Goal: Transaction & Acquisition: Purchase product/service

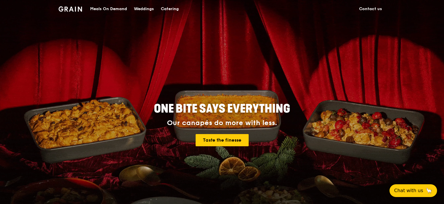
click at [101, 7] on div "Meals On Demand" at bounding box center [108, 8] width 37 height 17
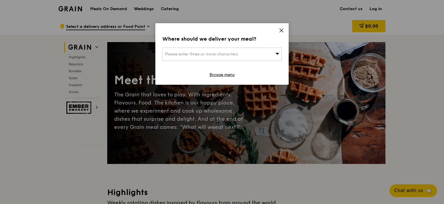
drag, startPoint x: 281, startPoint y: 29, endPoint x: 296, endPoint y: 27, distance: 14.6
click at [281, 29] on icon at bounding box center [281, 30] width 5 height 5
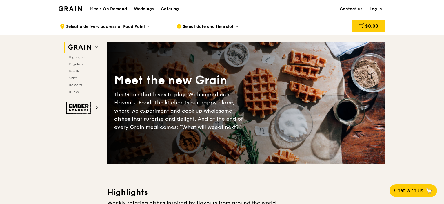
click at [375, 9] on link "Log in" at bounding box center [375, 8] width 19 height 17
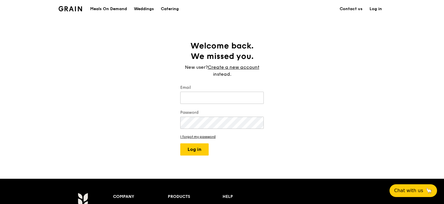
type input "[EMAIL_ADDRESS][DOMAIN_NAME]"
click at [201, 149] on button "Log in" at bounding box center [194, 149] width 28 height 12
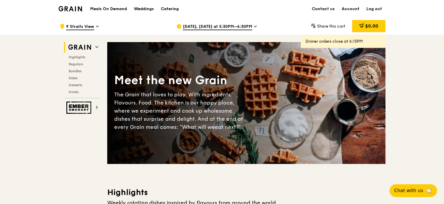
click at [125, 10] on h1 "Meals On Demand" at bounding box center [108, 9] width 37 height 6
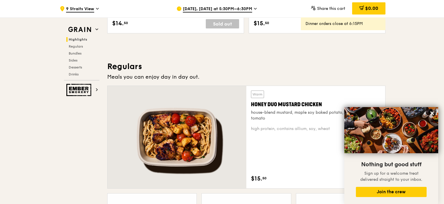
scroll to position [348, 0]
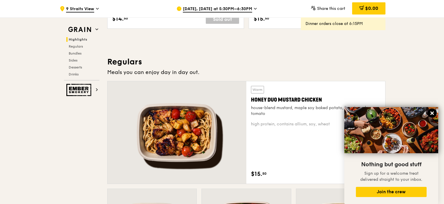
click at [434, 112] on icon at bounding box center [431, 112] width 3 height 3
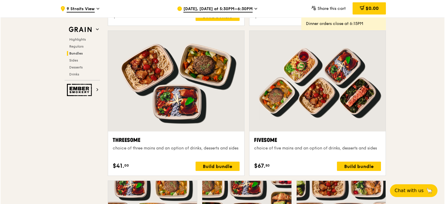
scroll to position [986, 0]
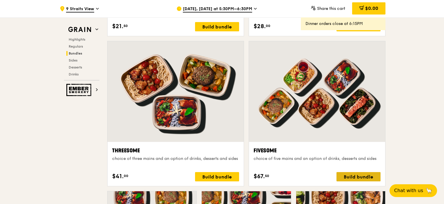
click at [362, 173] on div "Build bundle" at bounding box center [359, 176] width 44 height 9
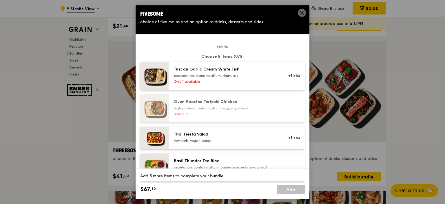
click at [304, 10] on icon at bounding box center [301, 12] width 5 height 5
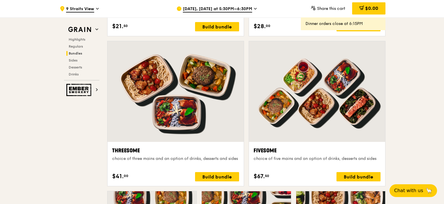
click at [253, 6] on div "[DATE], [DATE] at 5:30PM–6:30PM" at bounding box center [231, 8] width 108 height 17
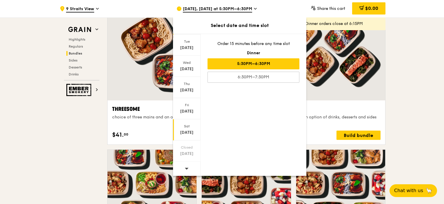
scroll to position [1044, 0]
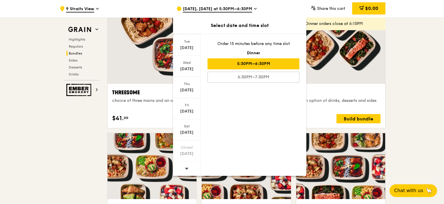
click at [188, 165] on span at bounding box center [187, 168] width 4 height 14
click at [190, 90] on div "[DATE]" at bounding box center [187, 90] width 26 height 6
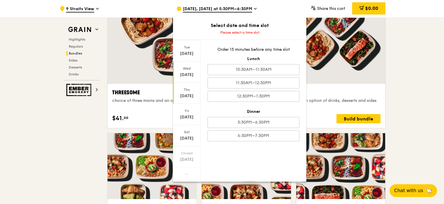
click at [183, 74] on div "[DATE]" at bounding box center [187, 75] width 26 height 6
click at [58, 162] on div "Grain Highlights Regulars Bundles Sides Desserts Drinks Ember Smokery Meet the …" at bounding box center [222, 206] width 334 height 2430
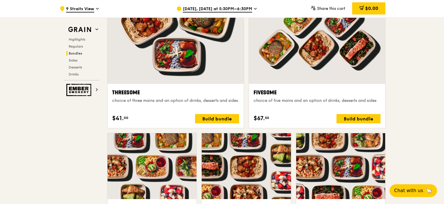
click at [241, 5] on div "[DATE], [DATE] at 5:30PM–6:30PM" at bounding box center [231, 8] width 108 height 17
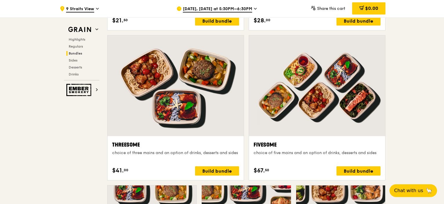
scroll to position [986, 0]
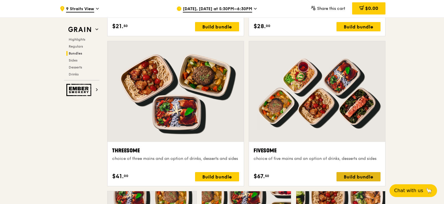
click at [366, 174] on div "Build bundle" at bounding box center [359, 176] width 44 height 9
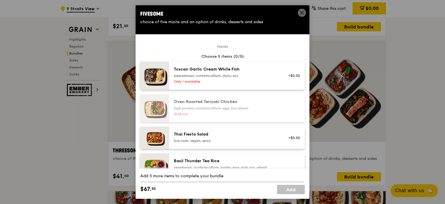
click at [302, 10] on icon at bounding box center [301, 12] width 5 height 5
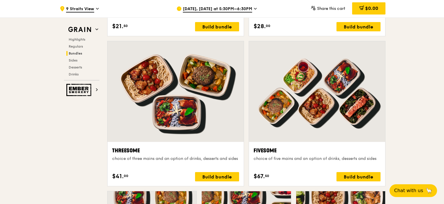
click at [242, 13] on div "[DATE], [DATE] at 5:30PM–6:30PM" at bounding box center [231, 8] width 108 height 17
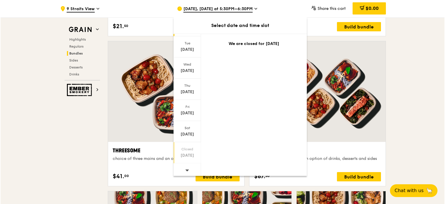
scroll to position [36, 0]
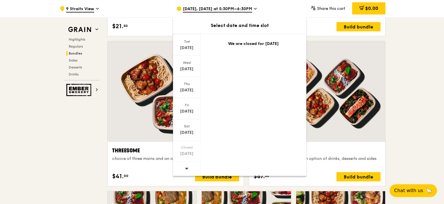
click at [188, 170] on div at bounding box center [187, 168] width 28 height 15
click at [188, 87] on div "[DATE]" at bounding box center [187, 90] width 26 height 6
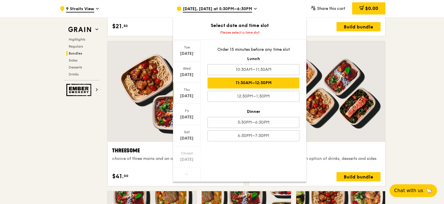
click at [285, 85] on div "11:30AM–12:30PM" at bounding box center [254, 82] width 92 height 11
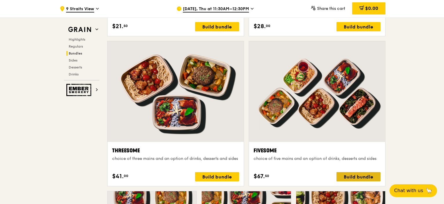
click at [364, 174] on div "Build bundle" at bounding box center [359, 176] width 44 height 9
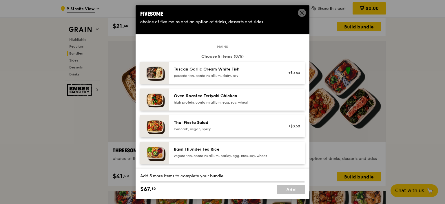
click at [289, 123] on div "+$0.50" at bounding box center [292, 126] width 22 height 13
click at [293, 129] on link "Remove" at bounding box center [293, 129] width 13 height 4
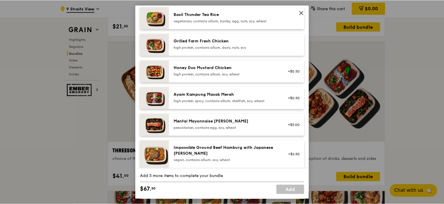
scroll to position [145, 0]
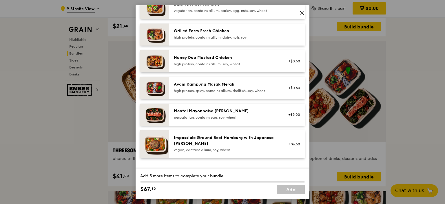
click at [303, 12] on icon at bounding box center [301, 12] width 5 height 5
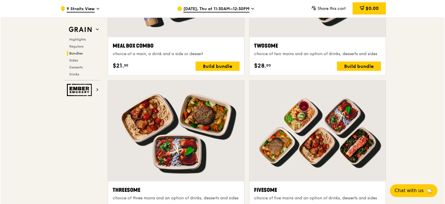
scroll to position [957, 0]
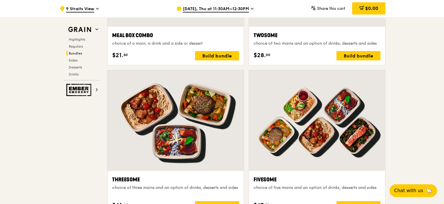
click at [342, 135] on div at bounding box center [317, 120] width 136 height 101
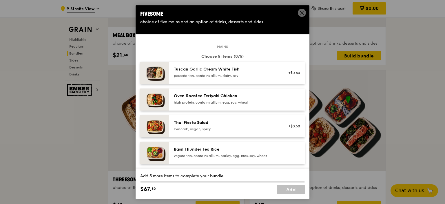
click at [291, 100] on div at bounding box center [292, 99] width 22 height 13
click at [263, 101] on div "high protein, contains allium, egg, soy, wheat" at bounding box center [226, 102] width 104 height 5
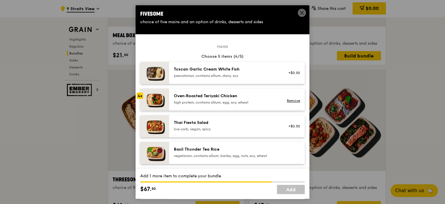
click at [263, 101] on div "high protein, contains allium, egg, soy, wheat" at bounding box center [226, 102] width 104 height 5
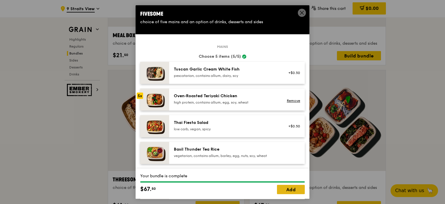
click at [292, 188] on link "Add" at bounding box center [291, 189] width 28 height 9
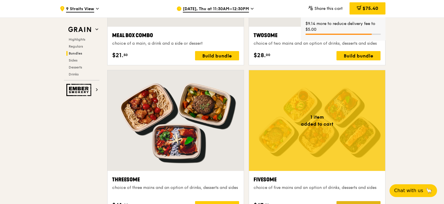
click at [361, 202] on div "Build bundle" at bounding box center [359, 205] width 44 height 9
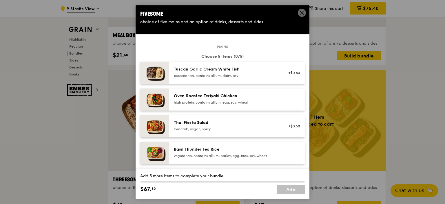
click at [262, 77] on div "pescatarian, contains allium, dairy, soy" at bounding box center [226, 75] width 104 height 5
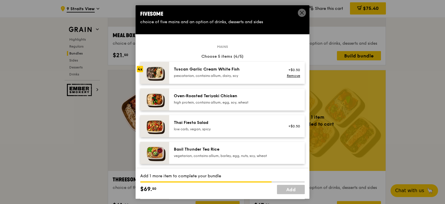
click at [262, 77] on div "pescatarian, contains allium, dairy, soy" at bounding box center [226, 75] width 104 height 5
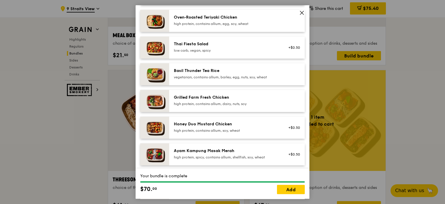
scroll to position [87, 0]
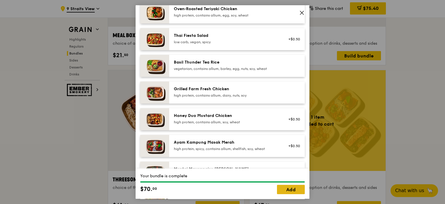
click at [296, 188] on link "Add" at bounding box center [291, 189] width 28 height 9
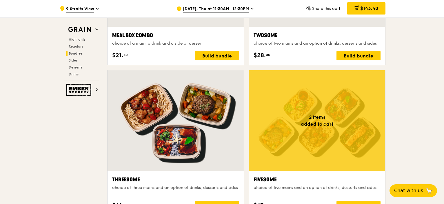
click at [199, 139] on div at bounding box center [176, 120] width 136 height 101
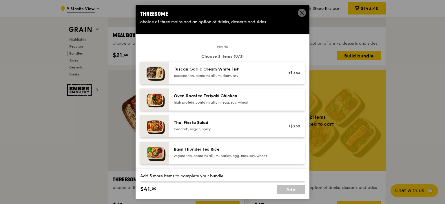
click at [254, 122] on div "Thai Fiesta Salad" at bounding box center [226, 123] width 104 height 6
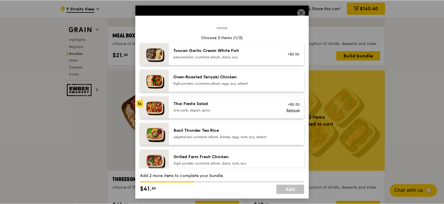
scroll to position [29, 0]
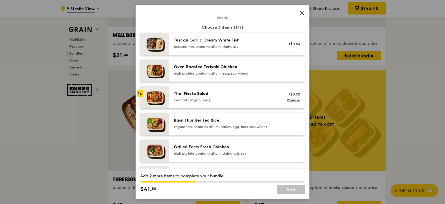
click at [253, 123] on div "Basil Thunder Tea Rice vegetarian, contains allium, barley, egg, nuts, soy, whe…" at bounding box center [226, 123] width 104 height 12
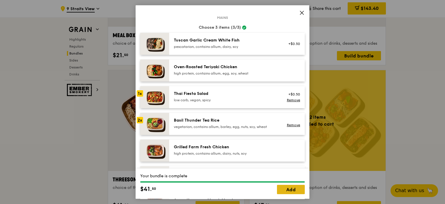
click at [292, 191] on link "Add" at bounding box center [291, 189] width 28 height 9
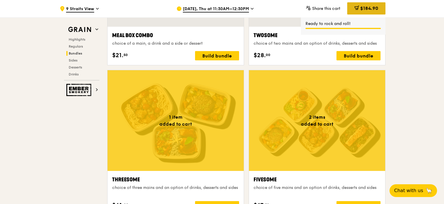
click at [363, 10] on span "$184.90" at bounding box center [369, 9] width 18 height 6
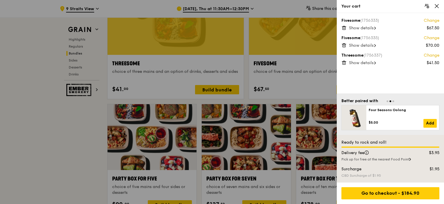
scroll to position [1044, 0]
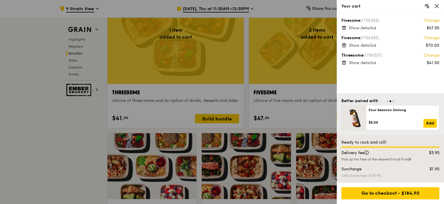
click at [370, 63] on span "Show details" at bounding box center [361, 62] width 25 height 5
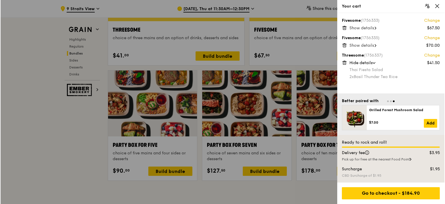
scroll to position [1073, 0]
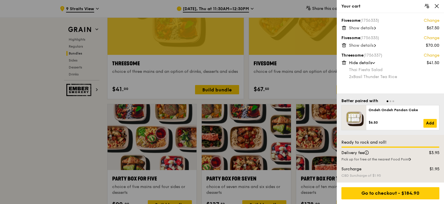
click at [424, 54] on link "Change" at bounding box center [432, 55] width 16 height 6
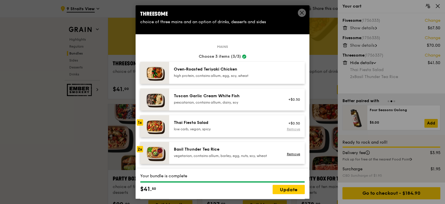
click at [290, 127] on link "Remove" at bounding box center [293, 129] width 13 height 4
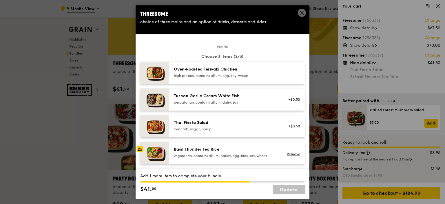
click at [255, 153] on div "vegetarian, contains allium, barley, egg, nuts, soy, wheat" at bounding box center [226, 155] width 104 height 5
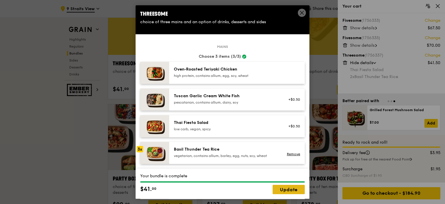
click at [286, 191] on link "Update" at bounding box center [289, 189] width 32 height 9
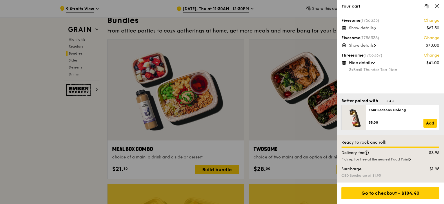
scroll to position [841, 0]
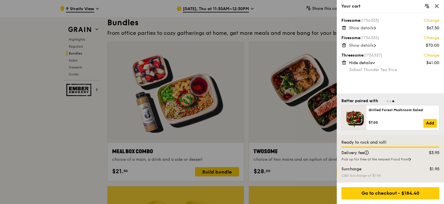
click at [427, 8] on icon at bounding box center [426, 5] width 5 height 5
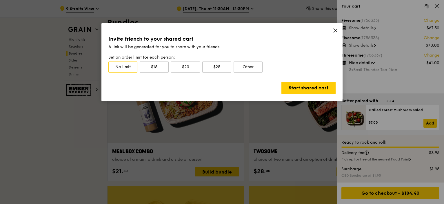
click at [335, 31] on icon at bounding box center [335, 30] width 5 height 5
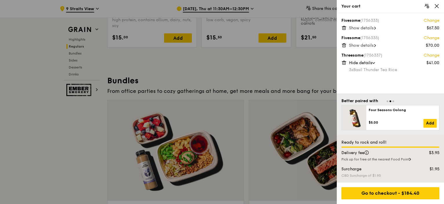
scroll to position [696, 0]
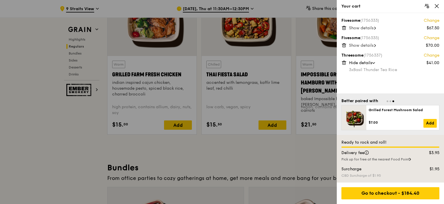
click at [439, 7] on icon at bounding box center [436, 5] width 5 height 5
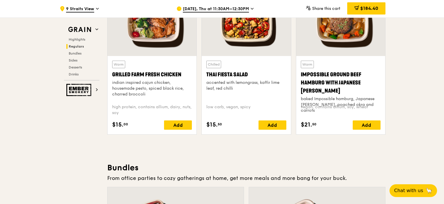
click at [237, 10] on span "[DATE], Thu at 11:30AM–12:30PM" at bounding box center [216, 9] width 66 height 6
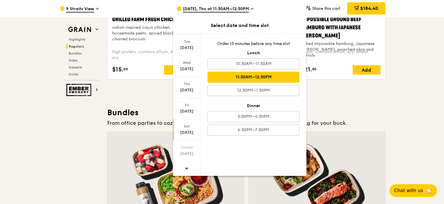
scroll to position [754, 0]
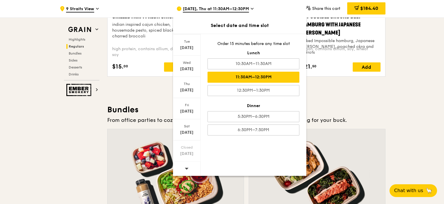
click at [186, 168] on icon at bounding box center [187, 169] width 4 height 2
click at [190, 64] on div "Wed" at bounding box center [187, 62] width 26 height 5
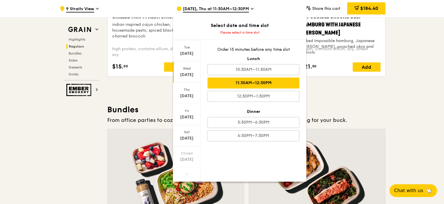
click at [290, 87] on div "11:30AM–12:30PM" at bounding box center [254, 82] width 92 height 11
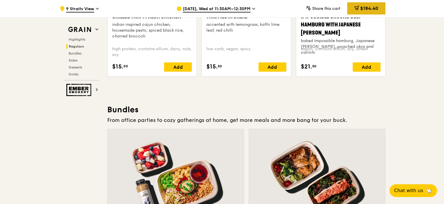
click at [368, 9] on span "$184.40" at bounding box center [369, 9] width 18 height 6
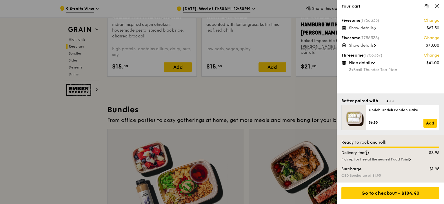
click at [363, 27] on span "Show details" at bounding box center [361, 28] width 25 height 5
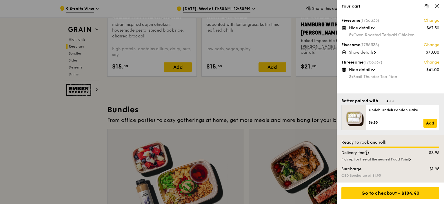
click at [380, 49] on div "Fivesome (1756335) Change $70.00 Show details" at bounding box center [390, 48] width 98 height 13
click at [376, 52] on icon at bounding box center [375, 52] width 2 height 3
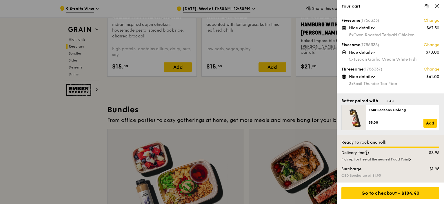
click at [396, 82] on div "3x Basil Thunder Tea Rice" at bounding box center [394, 84] width 90 height 6
click at [345, 29] on icon at bounding box center [343, 27] width 5 height 5
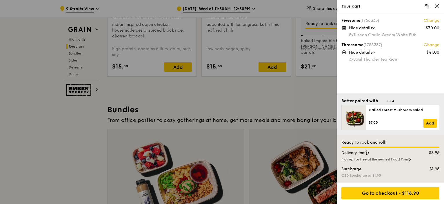
click at [346, 28] on icon at bounding box center [344, 28] width 3 height 3
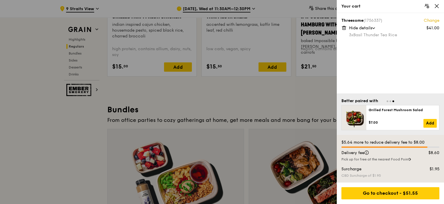
click at [345, 29] on icon at bounding box center [343, 27] width 5 height 5
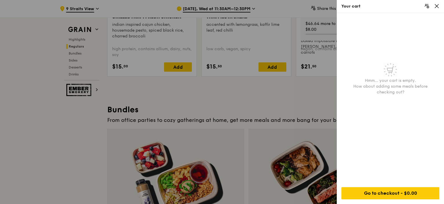
click at [436, 5] on icon at bounding box center [436, 5] width 5 height 5
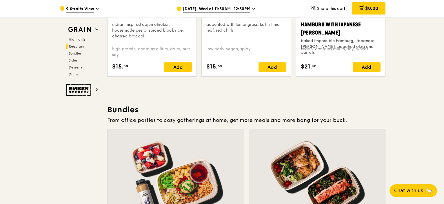
click at [245, 11] on span "[DATE], Wed at 11:30AM–12:30PM" at bounding box center [217, 9] width 68 height 6
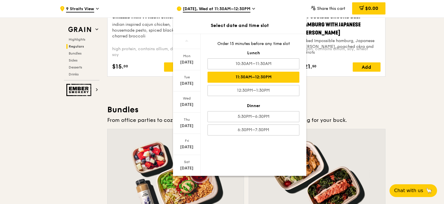
click at [273, 78] on div "11:30AM–12:30PM" at bounding box center [254, 77] width 92 height 11
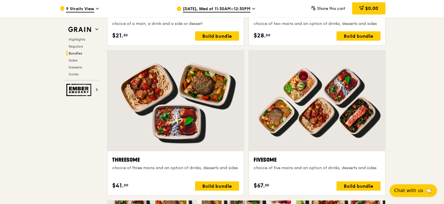
scroll to position [986, 0]
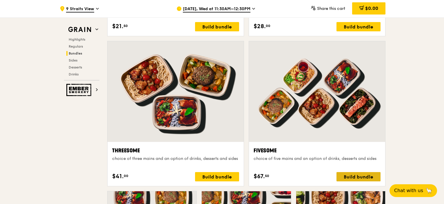
click at [364, 176] on div "Build bundle" at bounding box center [359, 176] width 44 height 9
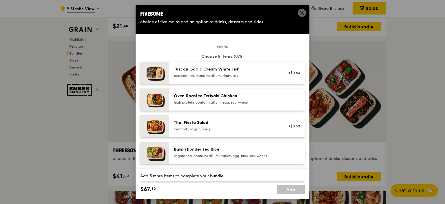
click at [268, 75] on div "pescatarian, contains allium, dairy, soy" at bounding box center [226, 75] width 104 height 5
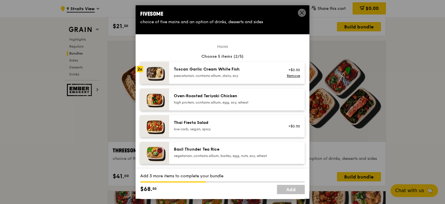
click at [268, 75] on div "pescatarian, contains allium, dairy, soy" at bounding box center [226, 75] width 104 height 5
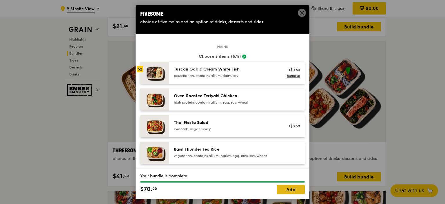
click at [297, 189] on link "Add" at bounding box center [291, 189] width 28 height 9
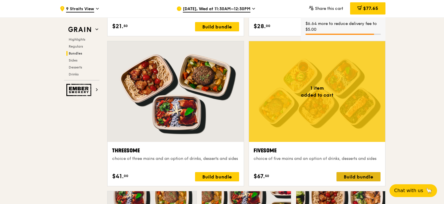
click at [364, 176] on div "Build bundle" at bounding box center [359, 176] width 44 height 9
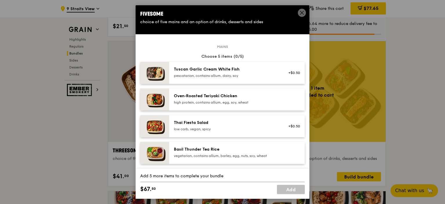
click at [234, 95] on div "Oven‑Roasted Teriyaki Chicken" at bounding box center [226, 96] width 104 height 6
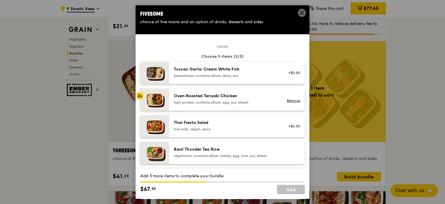
click at [234, 95] on div "Oven‑Roasted Teriyaki Chicken" at bounding box center [226, 96] width 104 height 6
click at [234, 96] on div "Oven‑Roasted Teriyaki Chicken" at bounding box center [226, 96] width 104 height 6
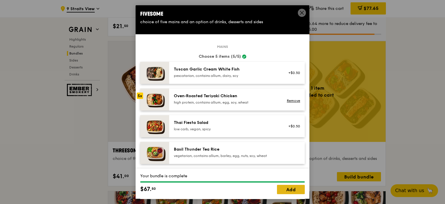
click at [288, 189] on link "Add" at bounding box center [291, 189] width 28 height 9
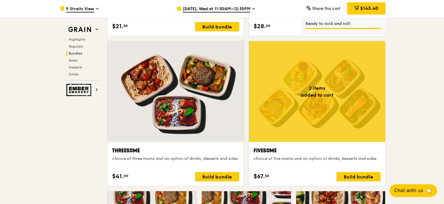
click at [222, 121] on div at bounding box center [176, 91] width 136 height 101
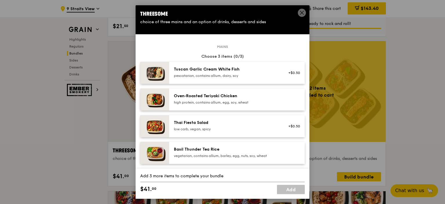
click at [250, 150] on div "Basil Thunder Tea Rice" at bounding box center [226, 149] width 104 height 6
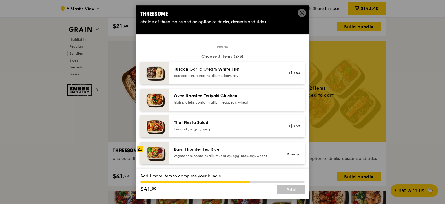
click at [250, 150] on div "Basil Thunder Tea Rice" at bounding box center [226, 149] width 104 height 6
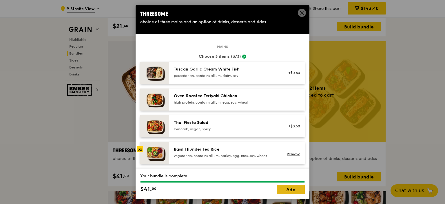
click at [286, 189] on link "Add" at bounding box center [291, 189] width 28 height 9
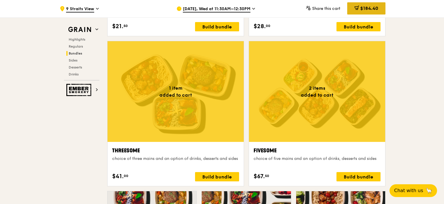
click at [370, 10] on span "$184.40" at bounding box center [369, 9] width 18 height 6
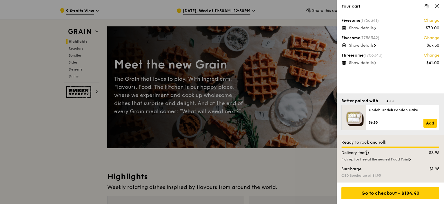
scroll to position [0, 0]
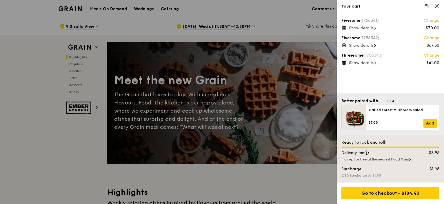
click at [70, 154] on div at bounding box center [222, 102] width 444 height 204
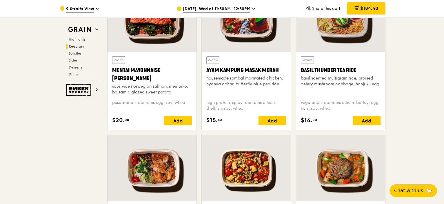
scroll to position [551, 0]
click at [242, 10] on span "[DATE], Wed at 11:30AM–12:30PM" at bounding box center [217, 9] width 68 height 6
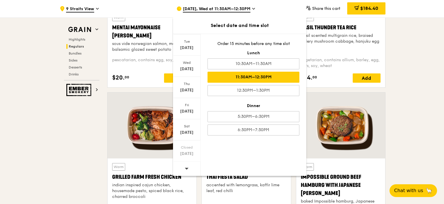
scroll to position [580, 0]
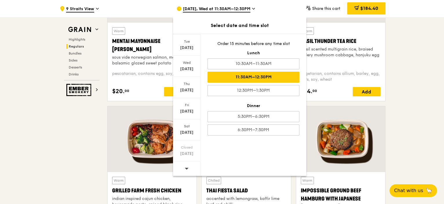
click at [190, 169] on div at bounding box center [187, 168] width 28 height 15
click at [191, 88] on div "[DATE]" at bounding box center [187, 90] width 26 height 6
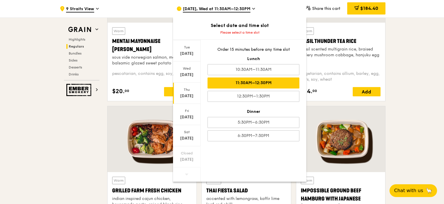
click at [271, 84] on div "11:30AM–12:30PM" at bounding box center [254, 82] width 92 height 11
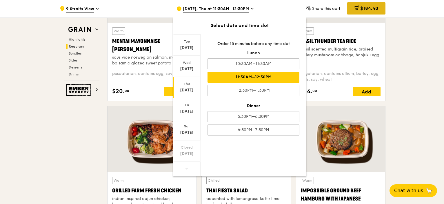
click at [363, 12] on div "$184.40" at bounding box center [366, 8] width 38 height 12
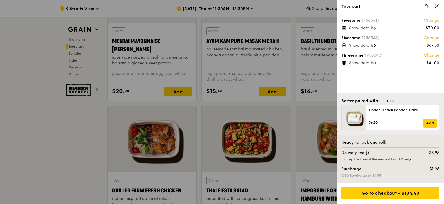
click at [81, 119] on div at bounding box center [222, 102] width 444 height 204
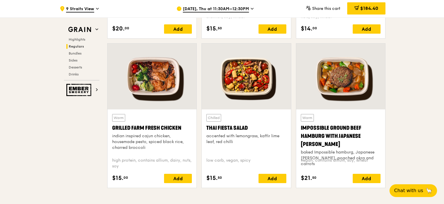
scroll to position [638, 0]
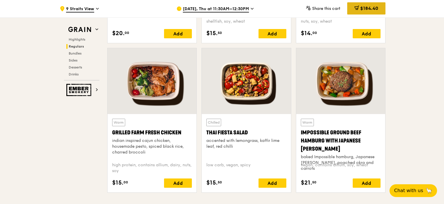
click at [369, 11] on span "$184.40" at bounding box center [369, 9] width 18 height 6
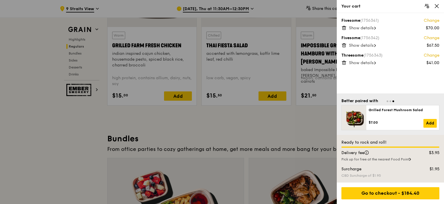
scroll to position [725, 0]
